Goal: Information Seeking & Learning: Learn about a topic

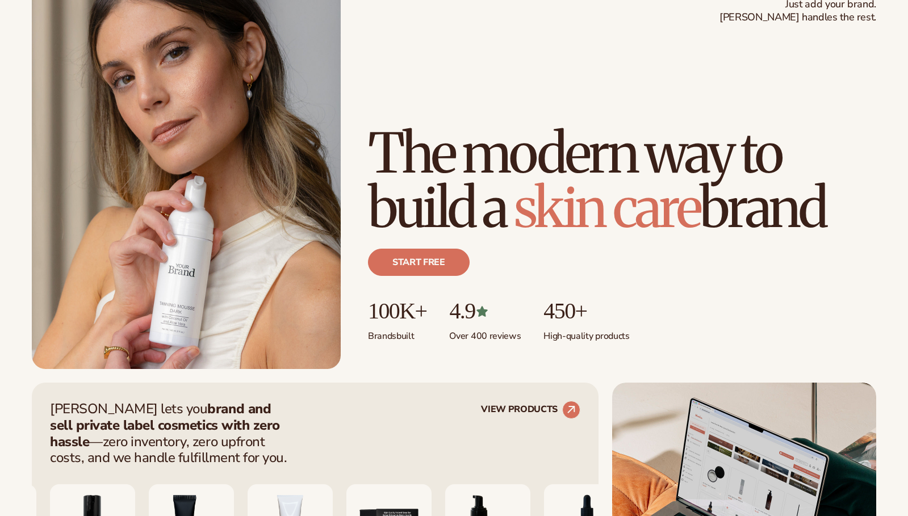
scroll to position [98, 0]
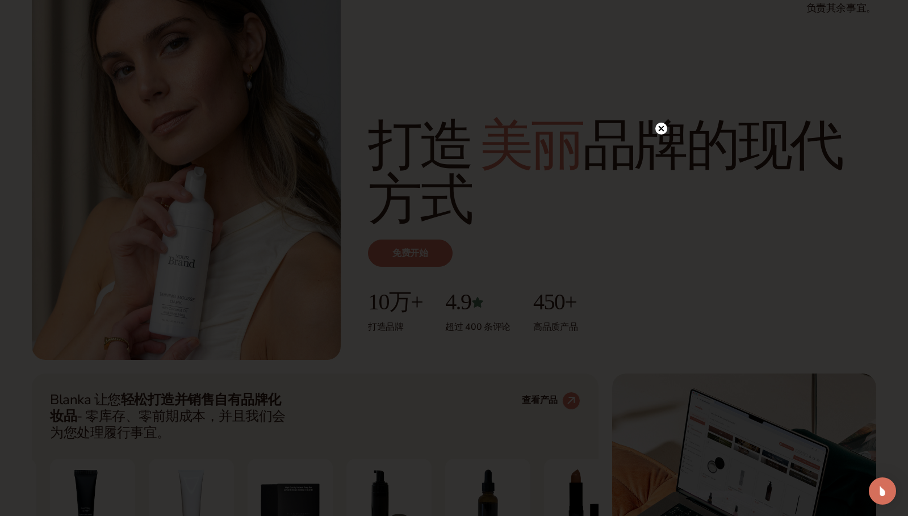
click at [660, 131] on circle at bounding box center [661, 129] width 12 height 12
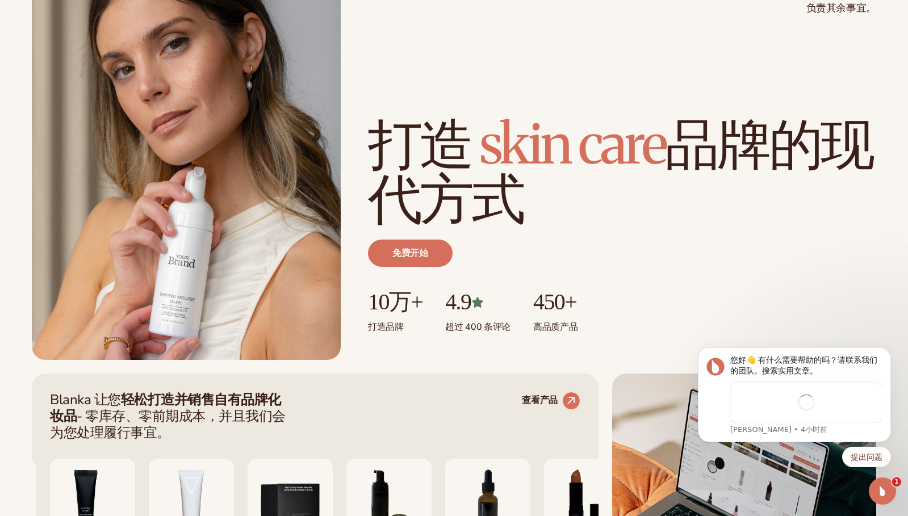
scroll to position [0, 0]
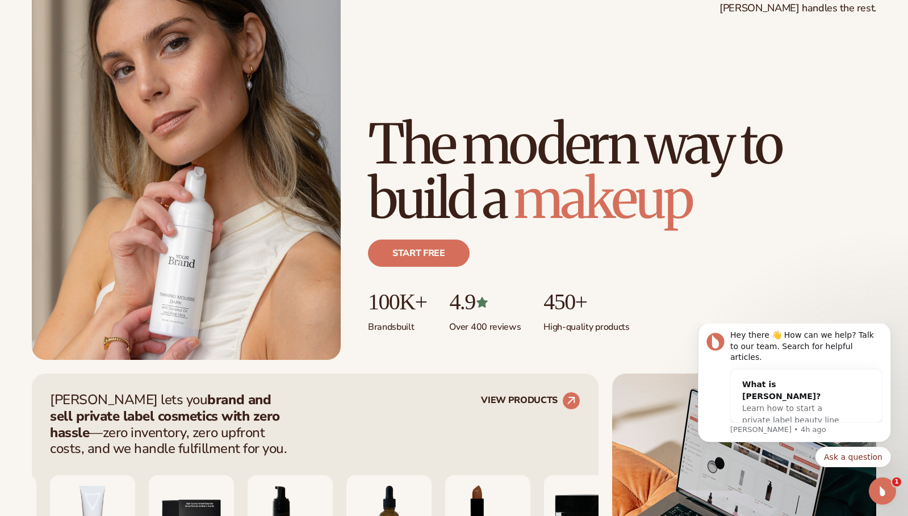
click at [756, 226] on div "Start free" at bounding box center [622, 258] width 508 height 64
drag, startPoint x: 416, startPoint y: 328, endPoint x: 370, endPoint y: 327, distance: 46.0
click at [370, 327] on p "Brands built" at bounding box center [397, 324] width 58 height 19
copy p "Brands built"
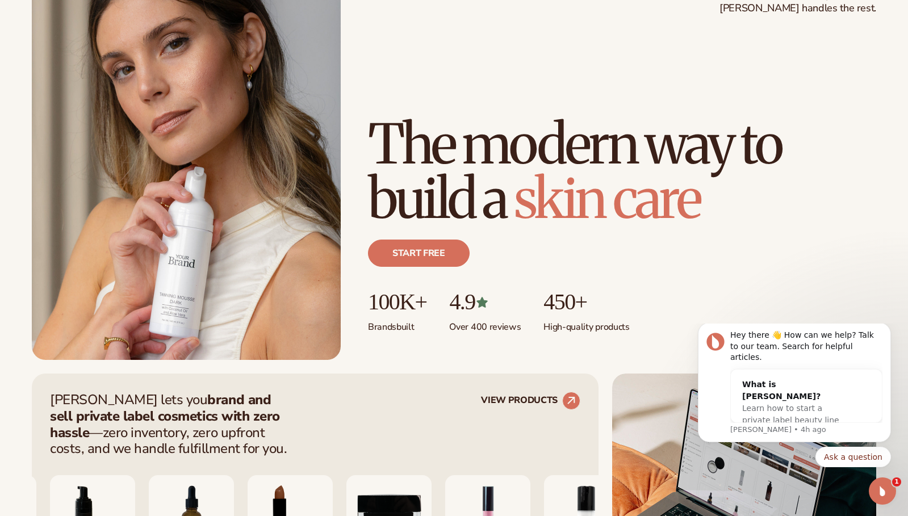
click at [521, 326] on p "Over 400 reviews" at bounding box center [485, 324] width 72 height 19
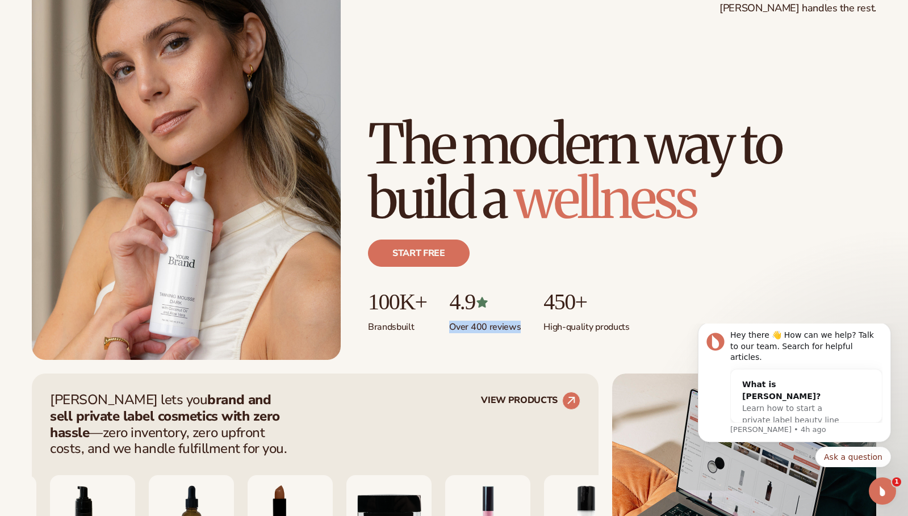
drag, startPoint x: 523, startPoint y: 328, endPoint x: 457, endPoint y: 328, distance: 65.9
click at [455, 326] on p "Over 400 reviews" at bounding box center [485, 324] width 72 height 19
copy p "Over 400 reviews"
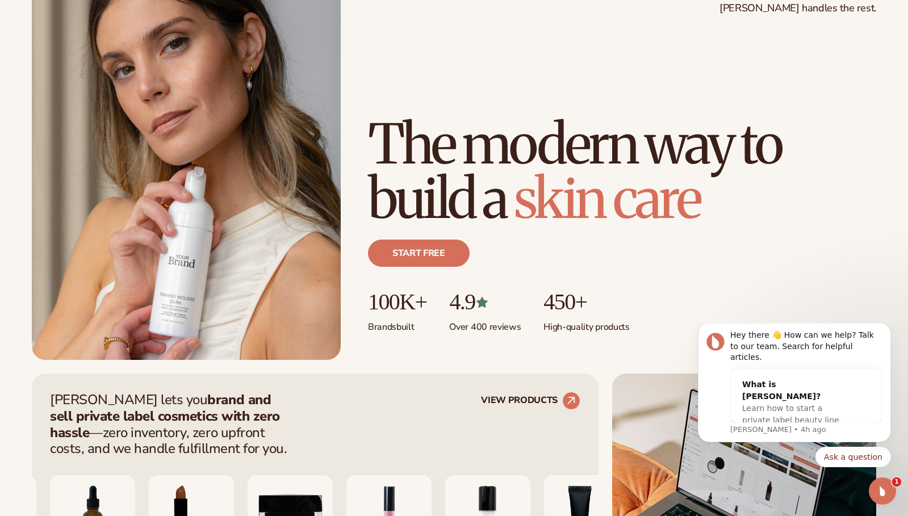
click at [627, 326] on p "High-quality products" at bounding box center [586, 324] width 86 height 19
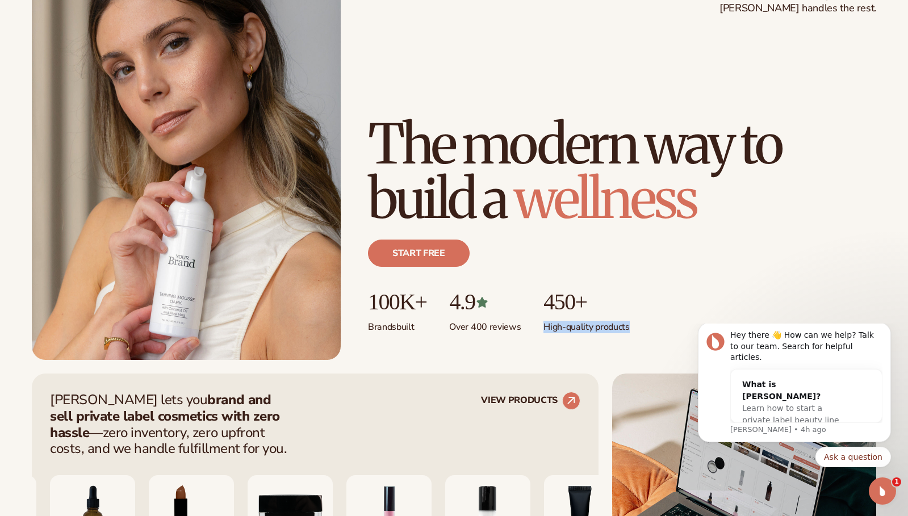
drag, startPoint x: 633, startPoint y: 328, endPoint x: 547, endPoint y: 329, distance: 85.2
click at [547, 329] on p "High-quality products" at bounding box center [586, 324] width 86 height 19
copy p "High-quality products"
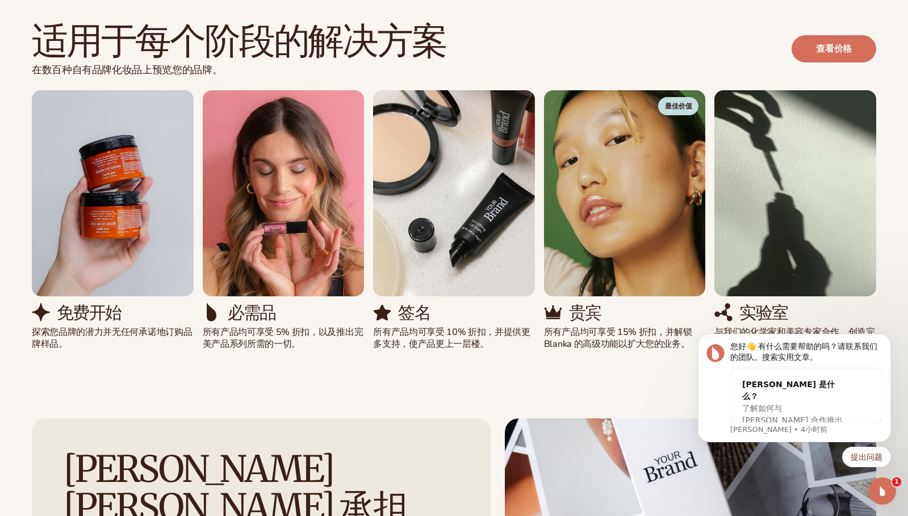
scroll to position [978, 0]
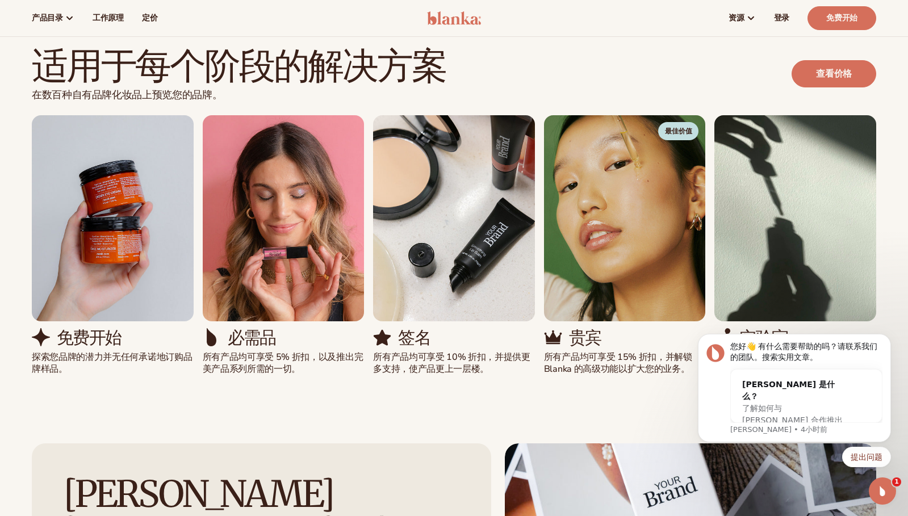
click at [466, 87] on div "适用于每个阶段的解决方案 在数百种自有品牌化妆品上预览您的品牌。 查看价格" at bounding box center [454, 81] width 844 height 69
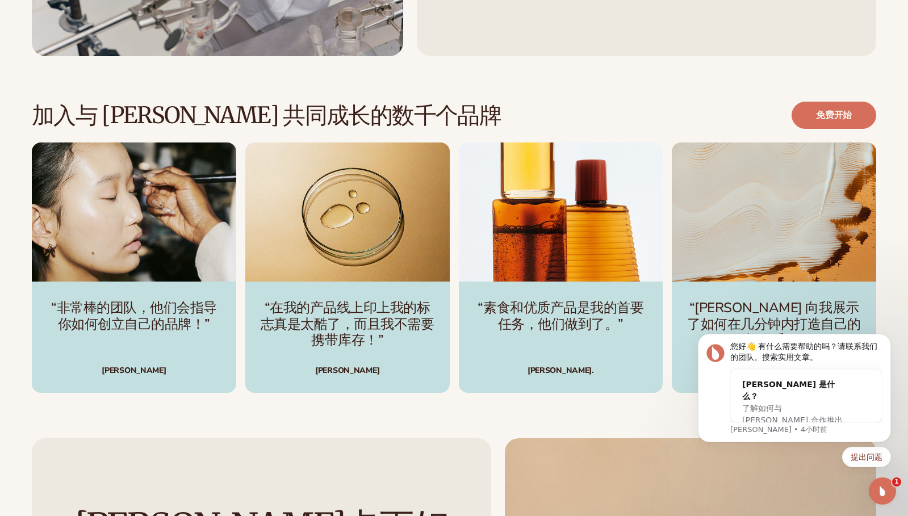
scroll to position [3094, 0]
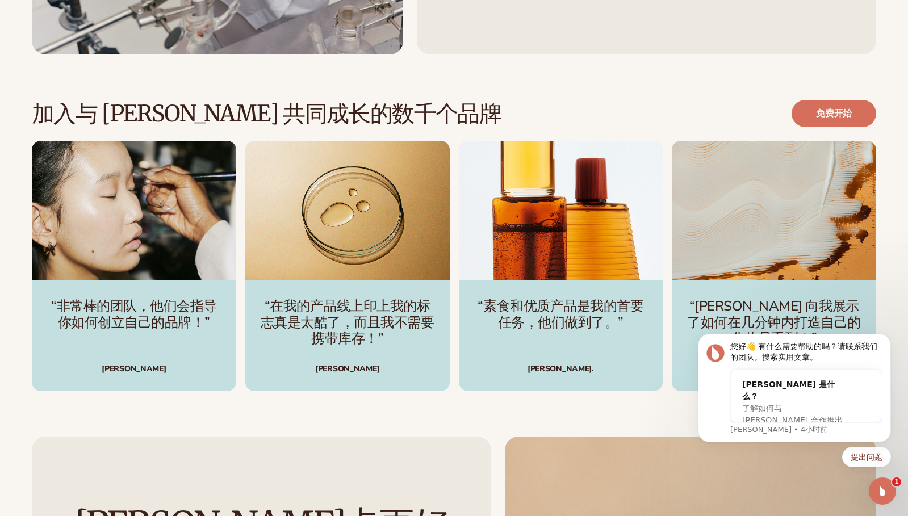
click at [135, 370] on div "[PERSON_NAME]" at bounding box center [133, 361] width 177 height 24
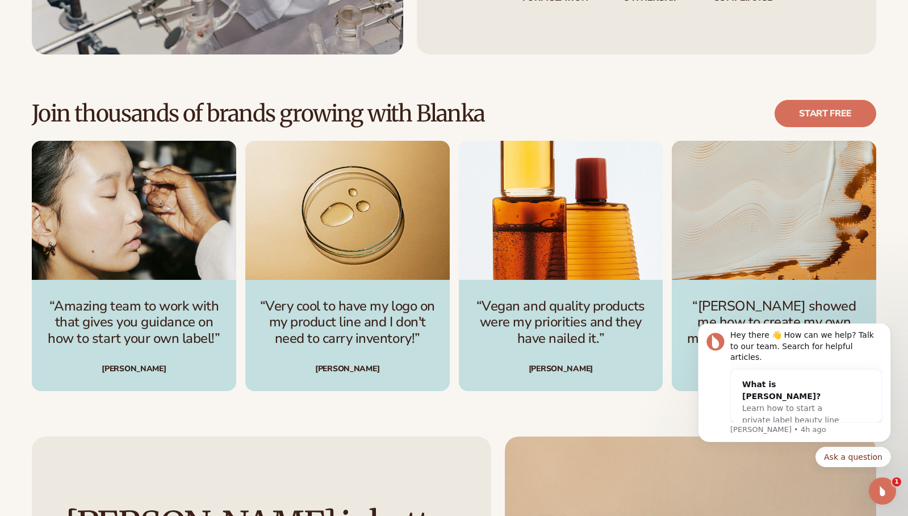
click at [153, 380] on div "“Amazing team to work with that gives you guidance on how to start your own lab…" at bounding box center [134, 335] width 204 height 111
click at [115, 369] on div "[PERSON_NAME]" at bounding box center [133, 369] width 177 height 8
click at [164, 369] on div "[PERSON_NAME]" at bounding box center [133, 369] width 177 height 8
click at [110, 370] on div "[PERSON_NAME]" at bounding box center [133, 369] width 177 height 8
click at [165, 326] on p "“Amazing team to work with that gives you guidance on how to start your own lab…" at bounding box center [133, 322] width 177 height 49
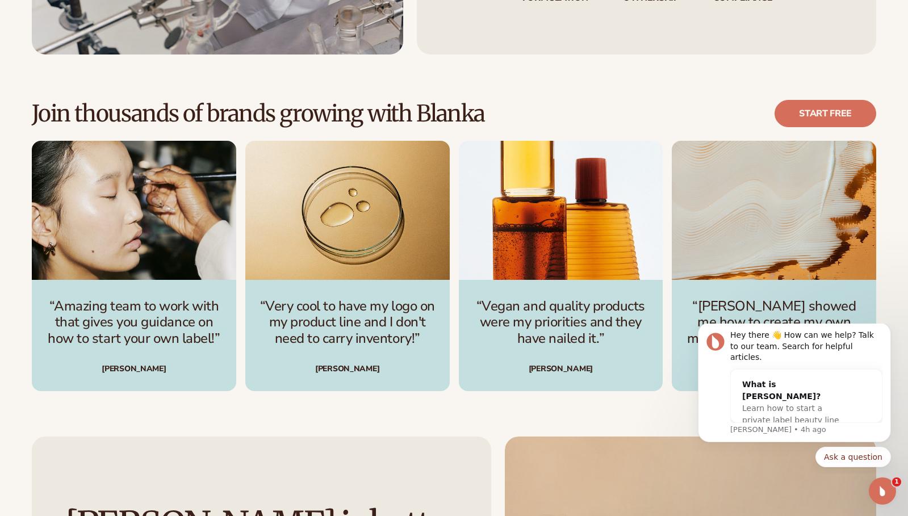
click at [244, 344] on div "“Amazing team to work with that gives you guidance on how to start your own lab…" at bounding box center [454, 266] width 844 height 250
click at [277, 388] on div "“Amazing team to work with that gives you guidance on how to start your own lab…" at bounding box center [454, 266] width 844 height 250
click at [158, 344] on p "“Amazing team to work with that gives you guidance on how to start your own lab…" at bounding box center [133, 322] width 177 height 49
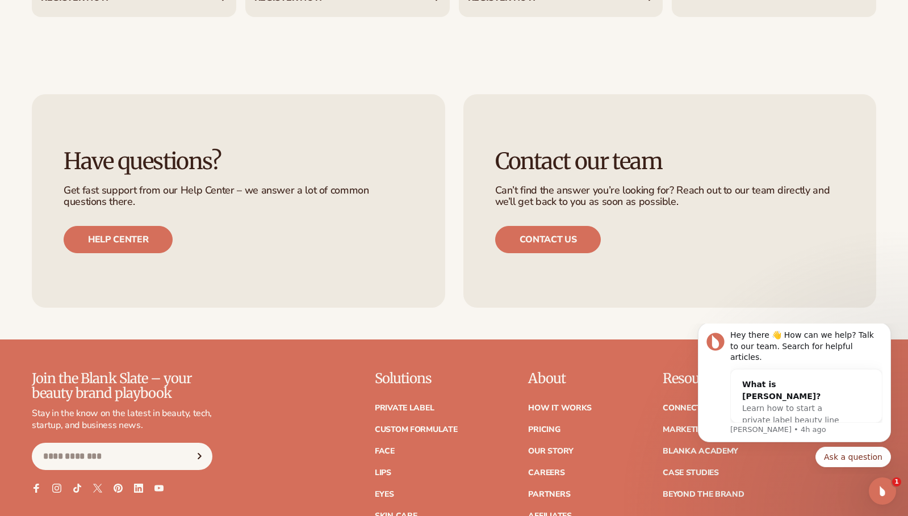
scroll to position [4730, 0]
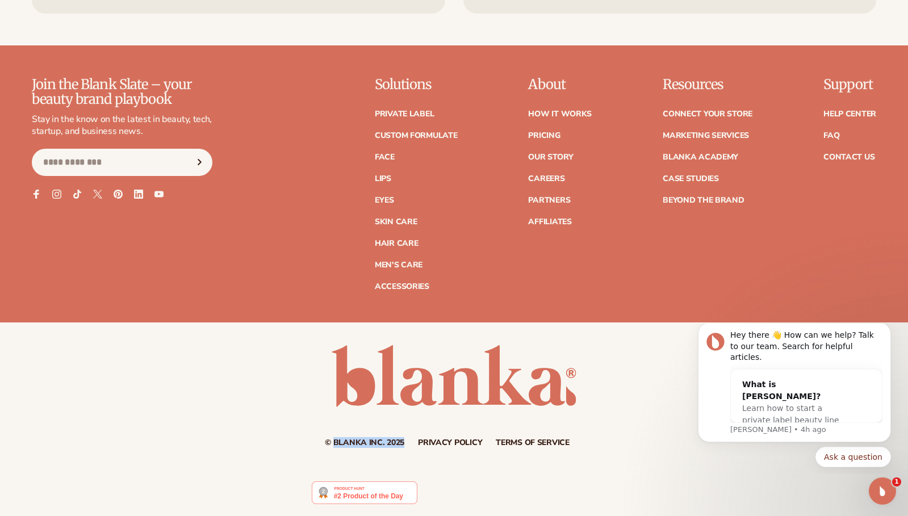
drag, startPoint x: 401, startPoint y: 442, endPoint x: 328, endPoint y: 442, distance: 73.8
click at [334, 441] on small "© Blanka Inc. 2025" at bounding box center [364, 442] width 79 height 11
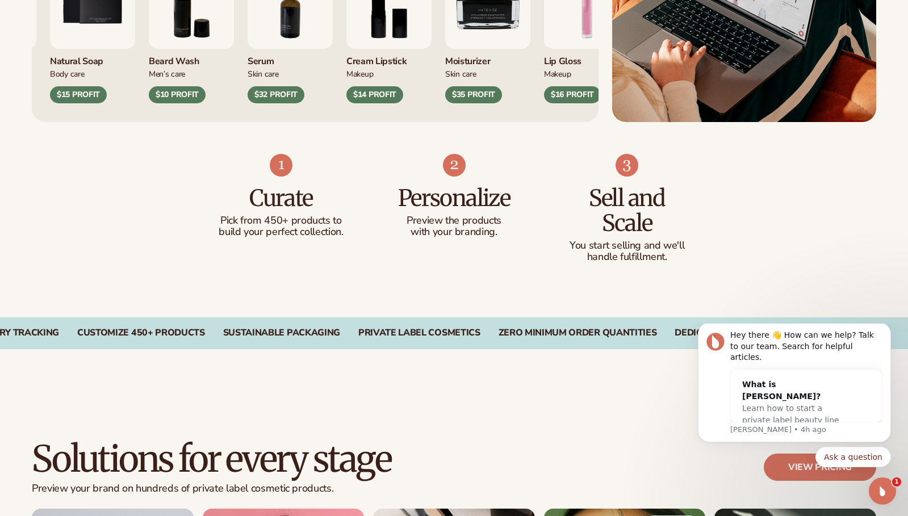
scroll to position [636, 0]
